Goal: Navigation & Orientation: Understand site structure

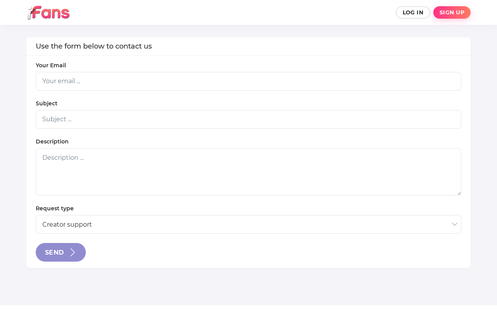
select select "2"
